Goal: Information Seeking & Learning: Stay updated

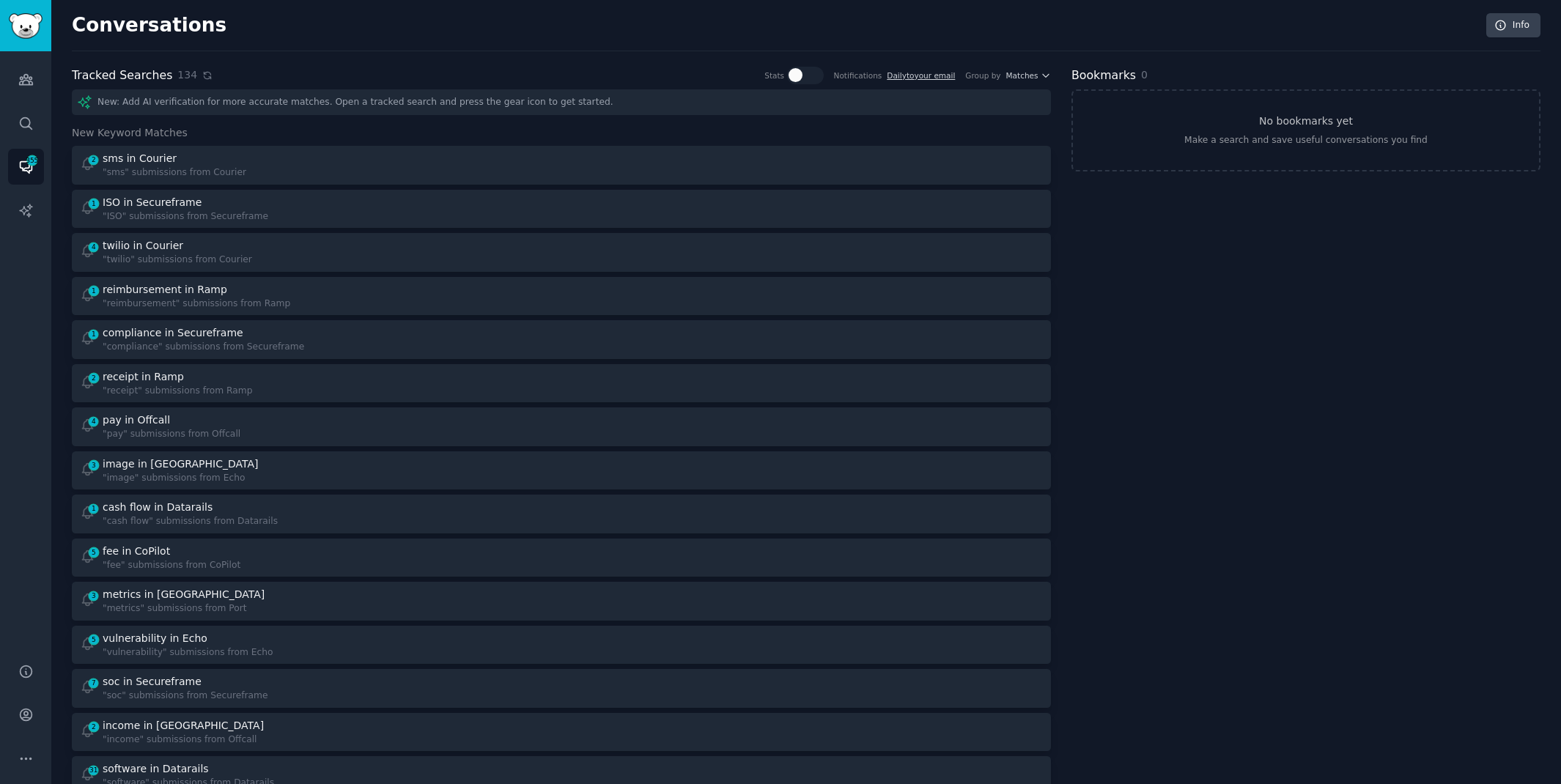
click at [202, 77] on icon at bounding box center [207, 75] width 10 height 10
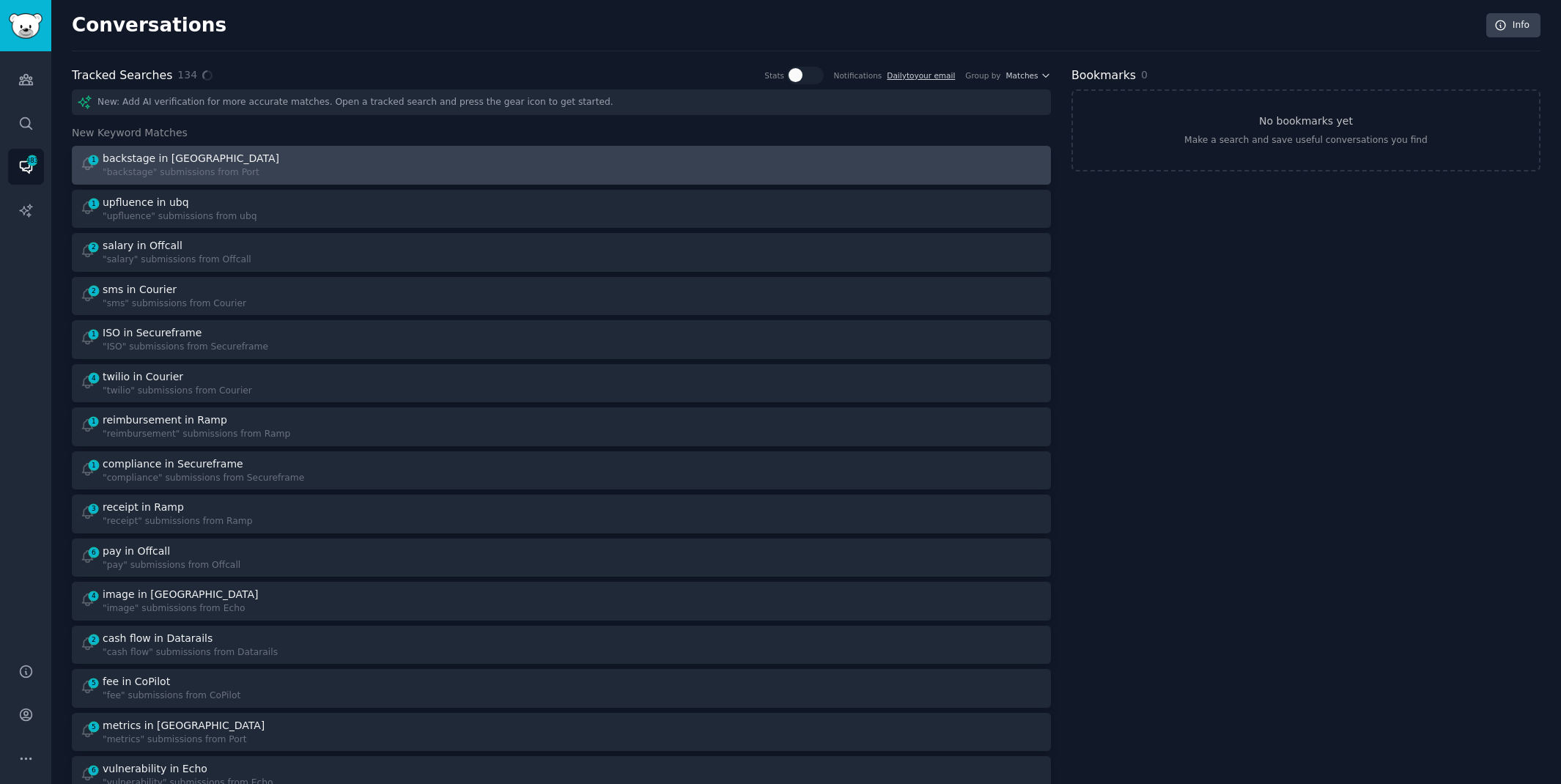
click at [276, 160] on div "1 backstage in Port "backstage" submissions from [GEOGRAPHIC_DATA]" at bounding box center [316, 165] width 472 height 29
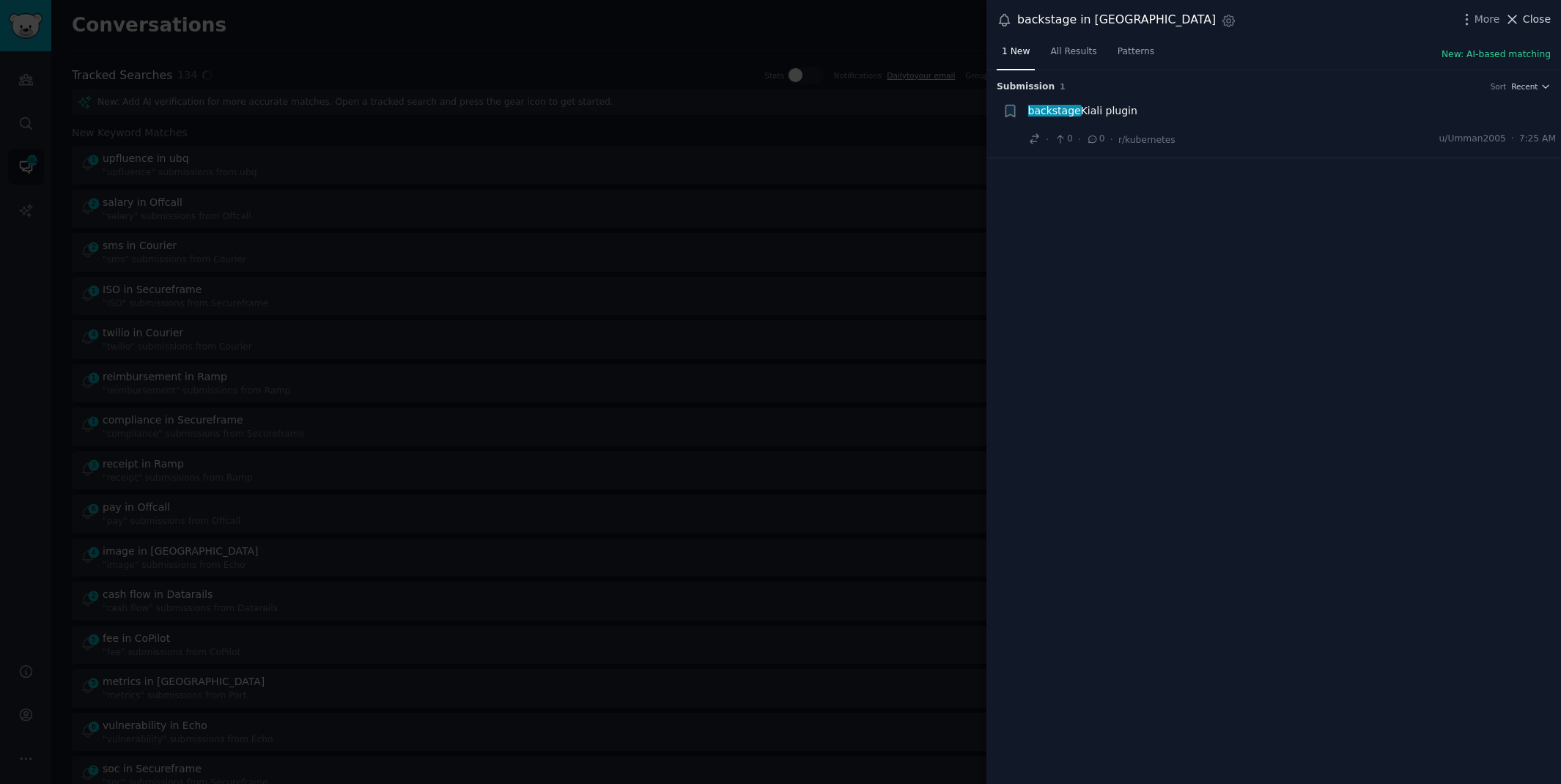
click at [1518, 23] on icon at bounding box center [1512, 19] width 15 height 15
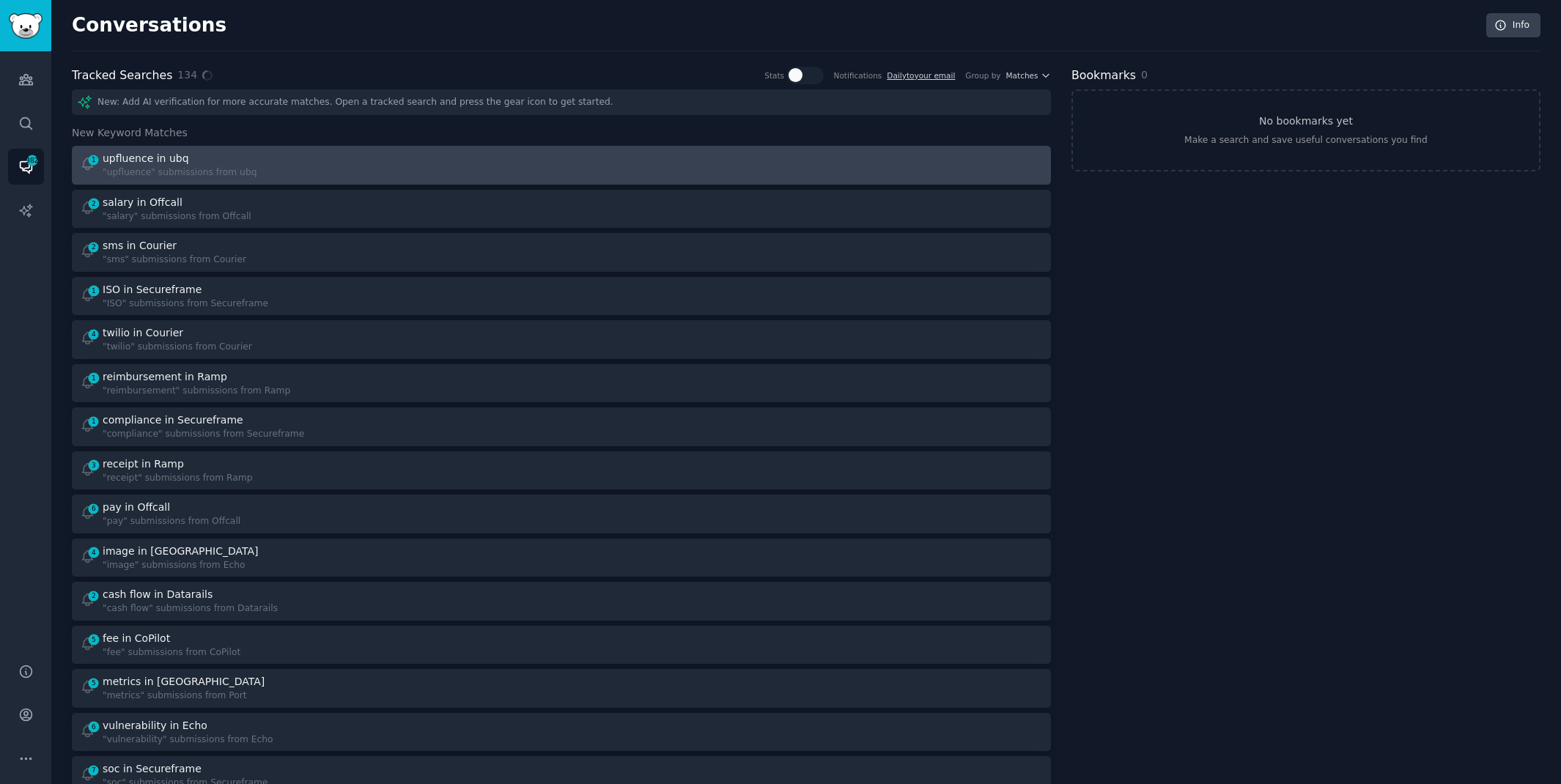
click at [509, 163] on div "1 upfluence in ubq "upfluence" submissions from ubq" at bounding box center [316, 165] width 472 height 29
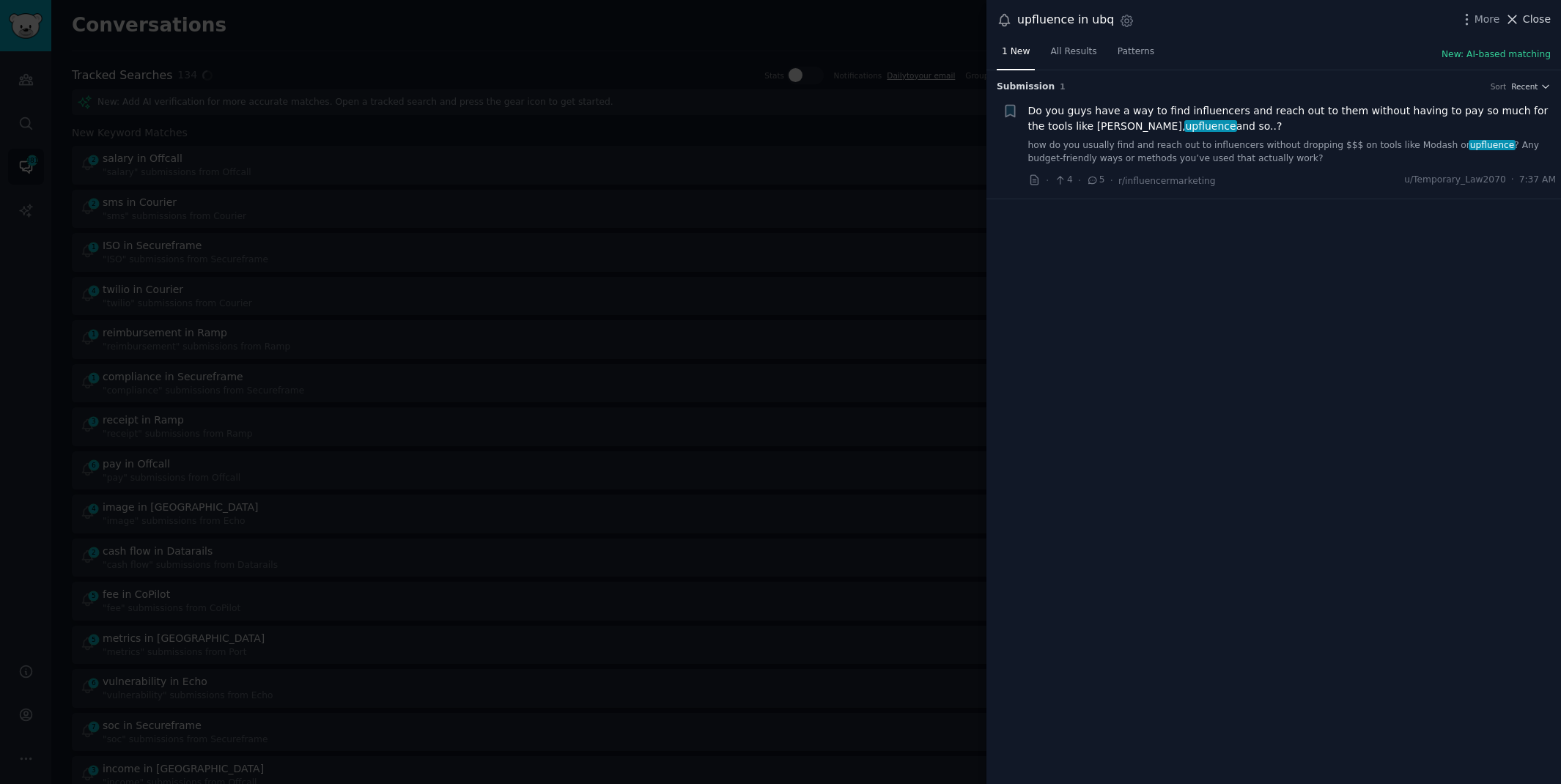
click at [1537, 17] on span "Close" at bounding box center [1536, 19] width 28 height 15
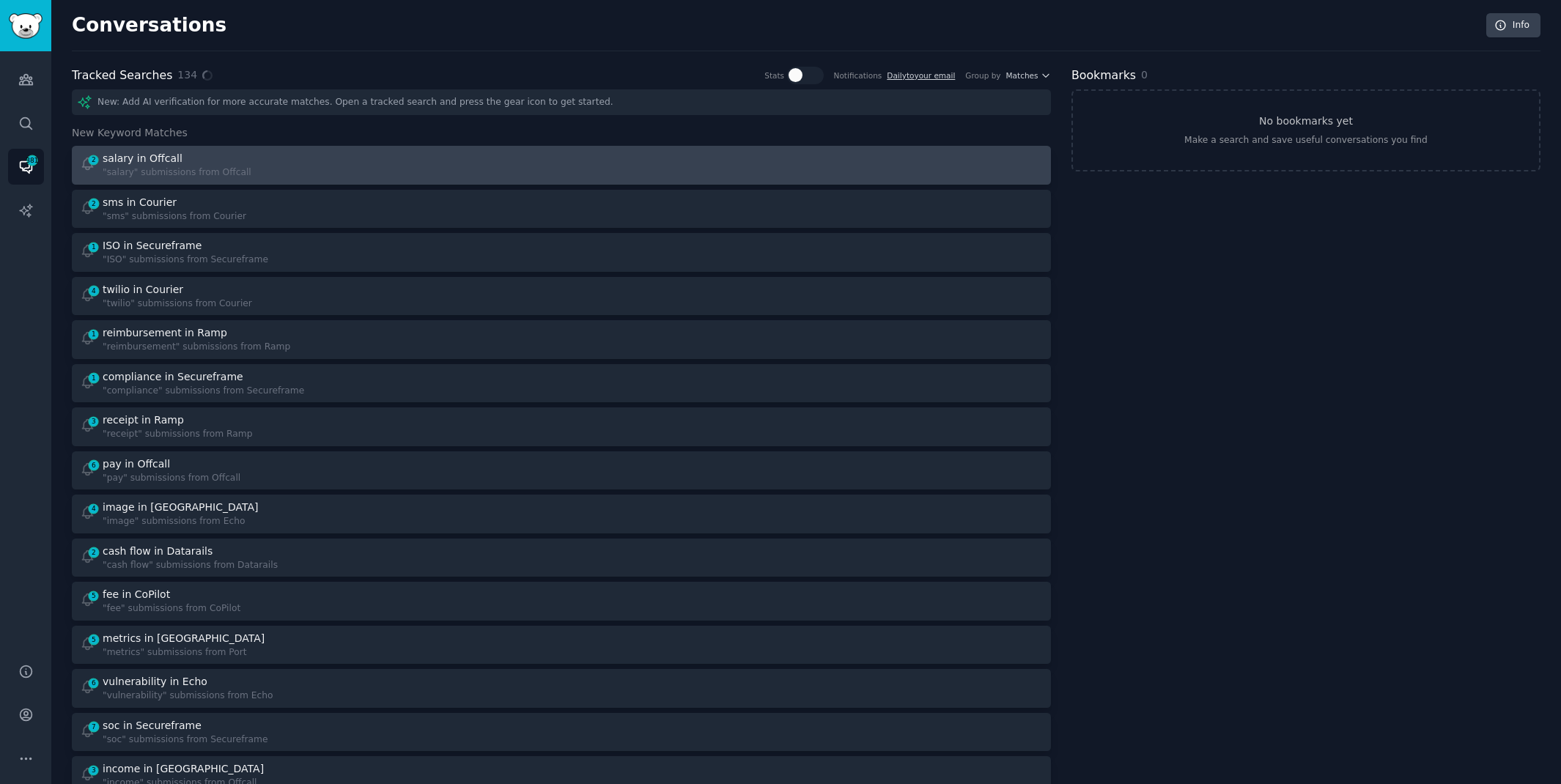
click at [513, 153] on div "2 salary in Offcall "salary" submissions from Offcall" at bounding box center [316, 165] width 472 height 29
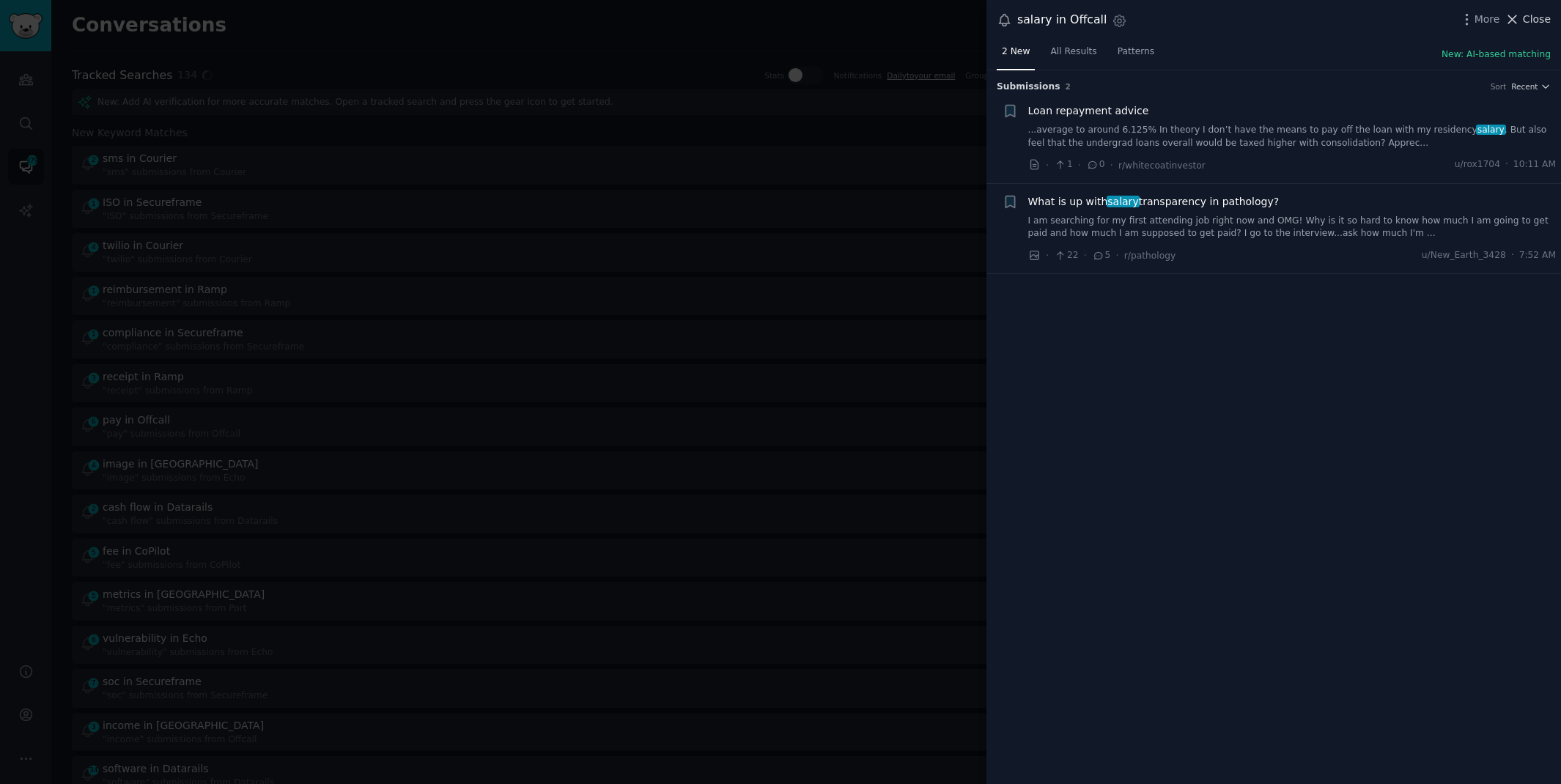
click at [1523, 17] on span "Close" at bounding box center [1536, 19] width 28 height 15
